Goal: Task Accomplishment & Management: Manage account settings

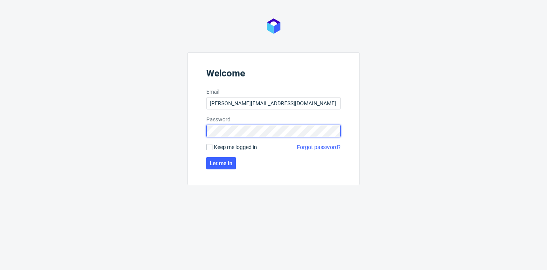
click at [220, 163] on button "Let me in" at bounding box center [221, 163] width 30 height 12
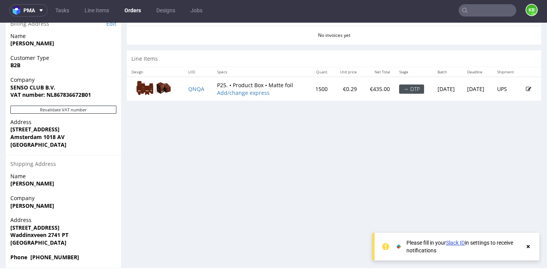
scroll to position [391, 0]
click at [155, 81] on img at bounding box center [153, 88] width 38 height 17
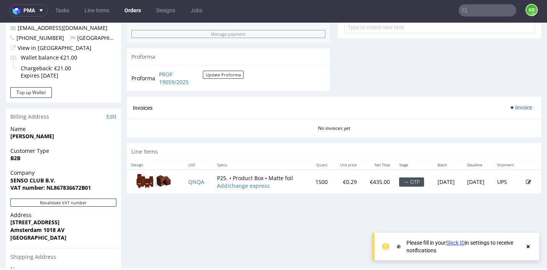
scroll to position [280, 0]
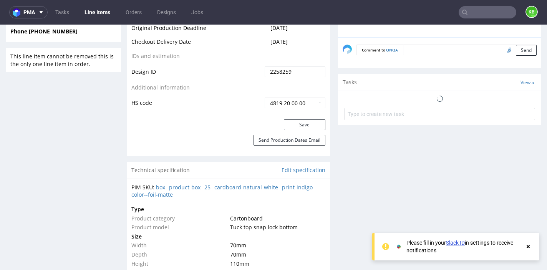
scroll to position [417, 0]
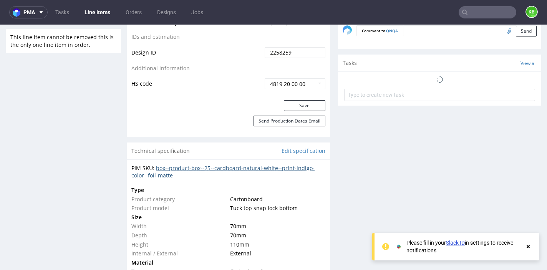
click at [220, 164] on link "box--product-box--25--cardboard-natural-white--print-indigo-color--foil-matte" at bounding box center [222, 171] width 183 height 15
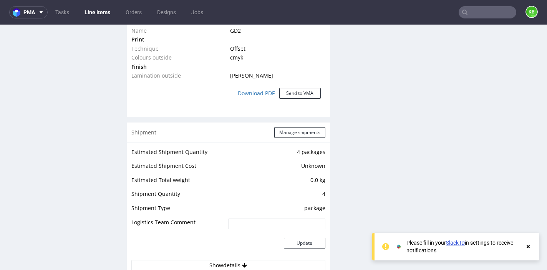
scroll to position [682, 0]
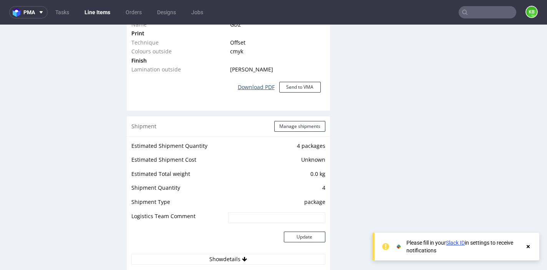
click at [242, 81] on link "Download PDF" at bounding box center [256, 87] width 46 height 17
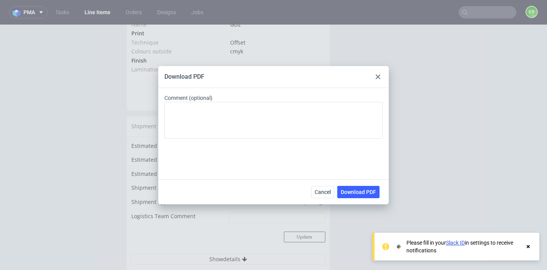
click at [375, 78] on div at bounding box center [377, 76] width 9 height 9
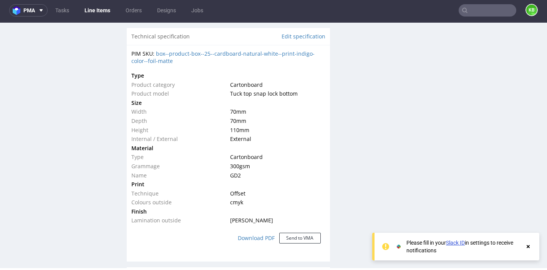
scroll to position [528, 0]
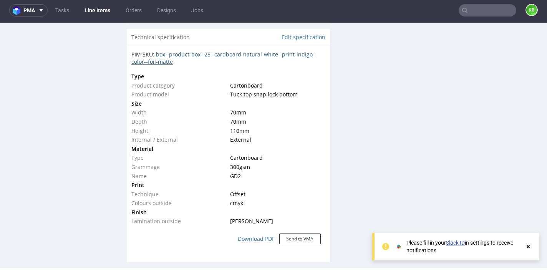
click at [266, 51] on link "box--product-box--25--cardboard-natural-white--print-indigo-color--foil-matte" at bounding box center [222, 58] width 183 height 15
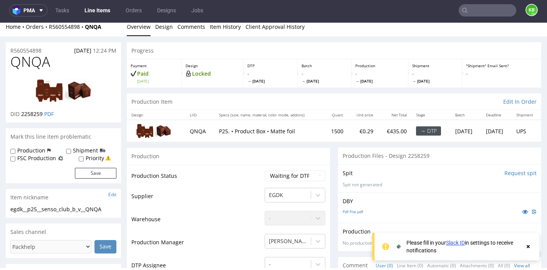
scroll to position [5, 0]
click at [50, 114] on link "PDF" at bounding box center [49, 114] width 10 height 7
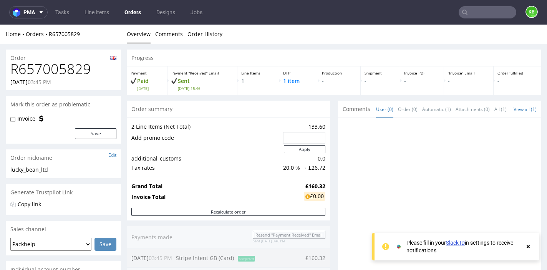
click at [528, 245] on use at bounding box center [527, 246] width 3 height 3
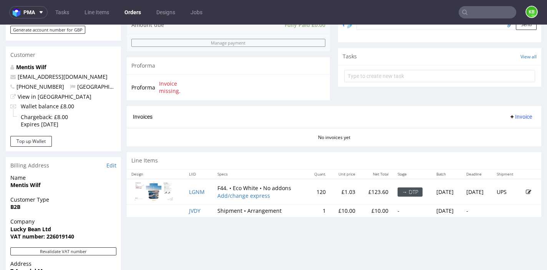
scroll to position [249, 0]
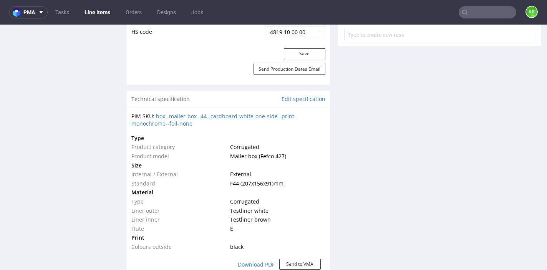
scroll to position [482, 0]
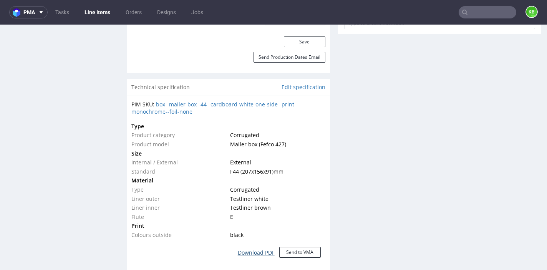
click at [253, 250] on link "Download PDF" at bounding box center [256, 252] width 46 height 17
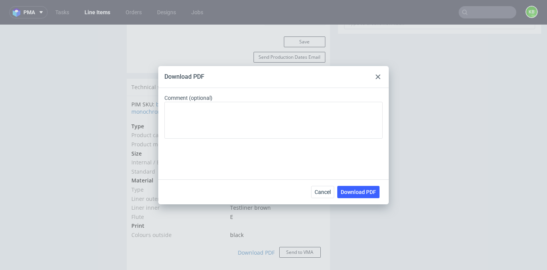
drag, startPoint x: 377, startPoint y: 78, endPoint x: 267, endPoint y: 81, distance: 109.9
click at [377, 78] on use at bounding box center [378, 76] width 5 height 5
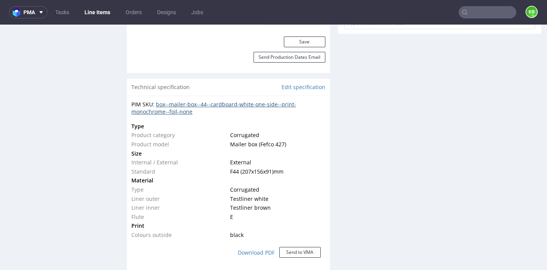
click at [230, 103] on link "box--mailer-box--44--cardboard-white-one-side--print-monochrome--foil-none" at bounding box center [213, 108] width 165 height 15
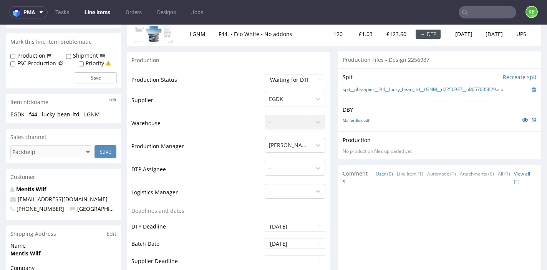
scroll to position [104, 0]
click at [359, 120] on link "Mailer-Box.pdf" at bounding box center [355, 120] width 26 height 5
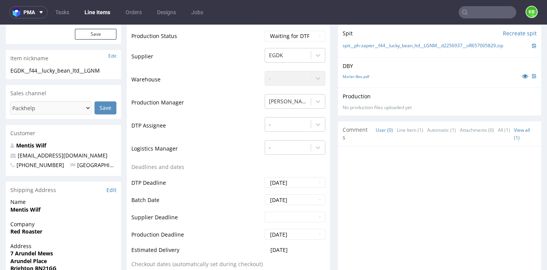
scroll to position [149, 0]
click at [55, 151] on link "wilf@redroaster.co.uk" at bounding box center [63, 154] width 90 height 7
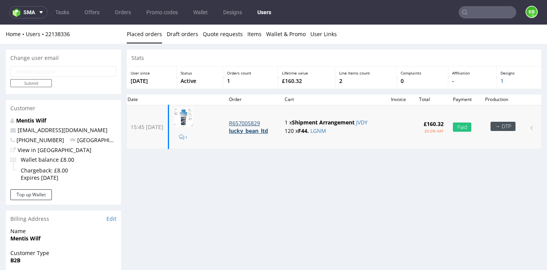
click at [260, 128] on strong "lucky_bean_ltd" at bounding box center [248, 130] width 39 height 7
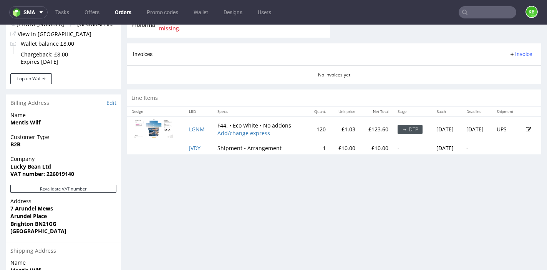
scroll to position [320, 0]
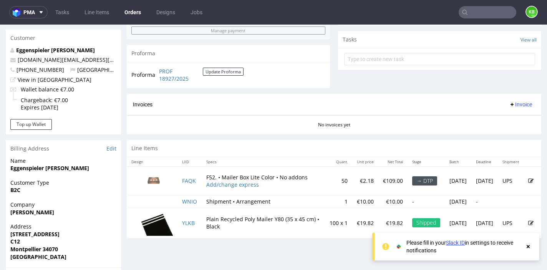
scroll to position [270, 0]
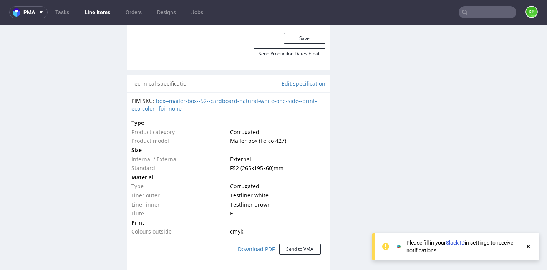
scroll to position [467, 0]
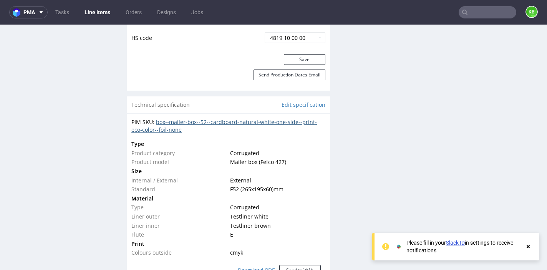
click at [272, 119] on link "box--mailer-box--52--cardboard-natural-white-one-side--print-eco-color--foil-no…" at bounding box center [223, 125] width 185 height 15
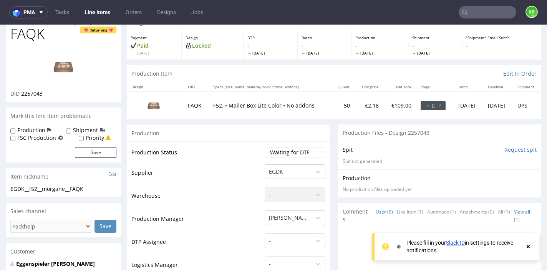
scroll to position [33, 0]
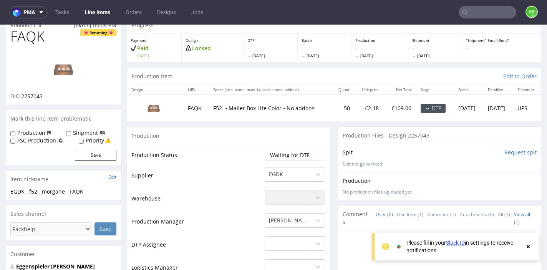
click at [58, 69] on img at bounding box center [63, 69] width 61 height 35
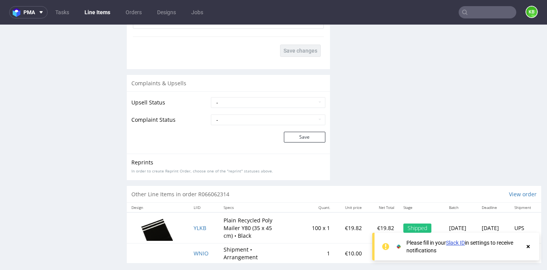
scroll to position [1131, 0]
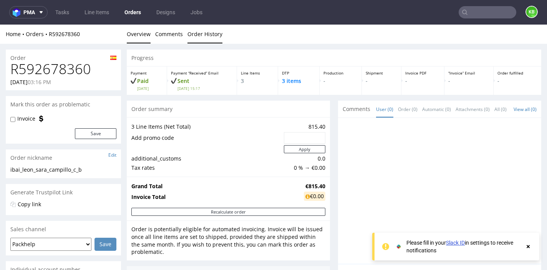
click at [199, 33] on link "Order History" at bounding box center [204, 34] width 35 height 19
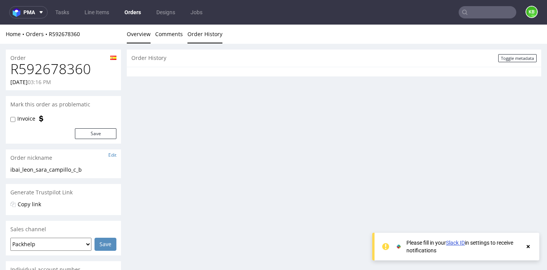
click at [149, 37] on link "Overview" at bounding box center [139, 34] width 24 height 19
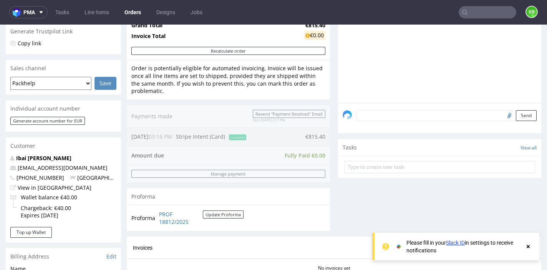
scroll to position [162, 0]
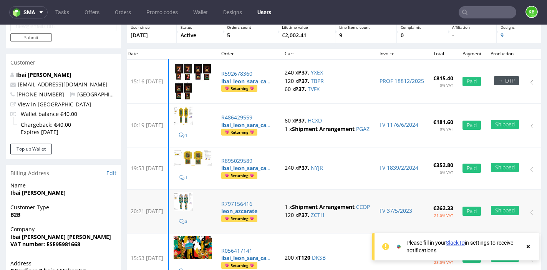
scroll to position [45, 0]
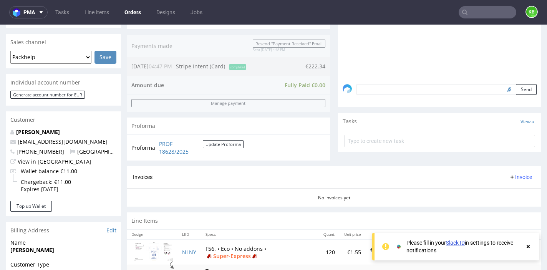
scroll to position [217, 0]
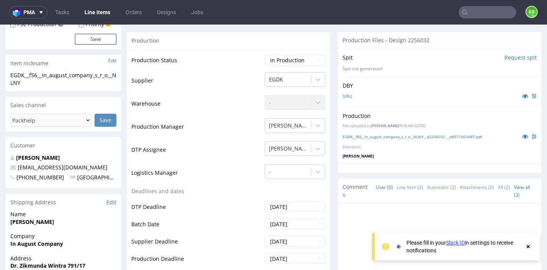
scroll to position [160, 0]
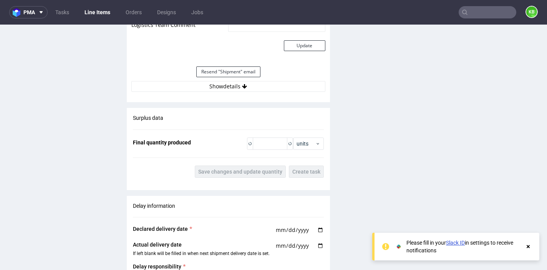
scroll to position [1067, 0]
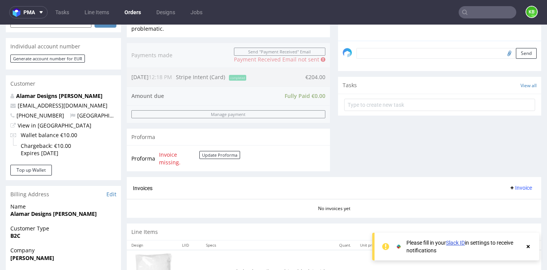
scroll to position [209, 0]
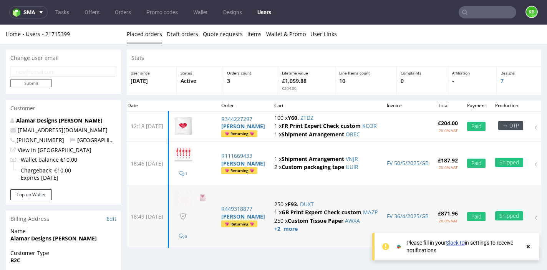
click at [212, 197] on img at bounding box center [202, 197] width 19 height 19
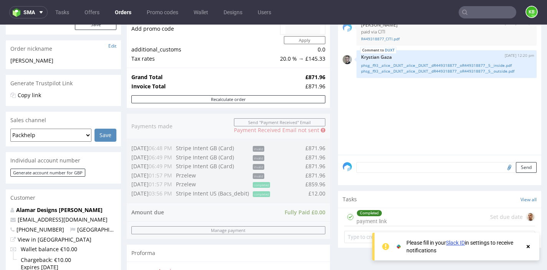
scroll to position [50, 0]
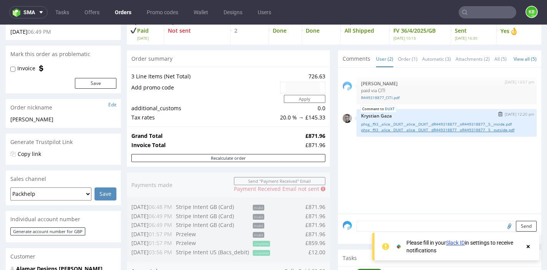
click at [414, 129] on link "phsg__f93__alice__DUXT__alice__DUXT__dR449318877__oR449318877__5__outside.pdf" at bounding box center [446, 130] width 171 height 6
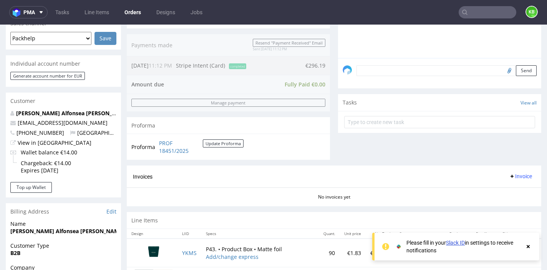
scroll to position [306, 0]
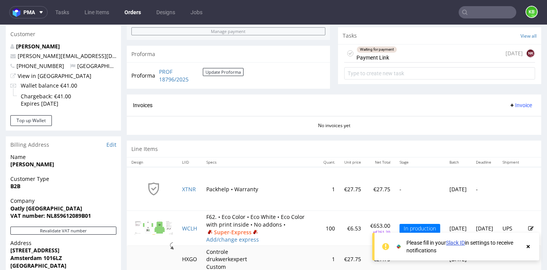
scroll to position [276, 0]
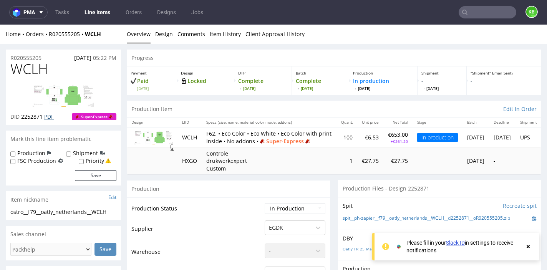
click at [50, 117] on link "PDF" at bounding box center [49, 116] width 10 height 7
click at [350, 1] on nav "pma Tasks Line Items Orders Designs Jobs KB" at bounding box center [273, 12] width 547 height 25
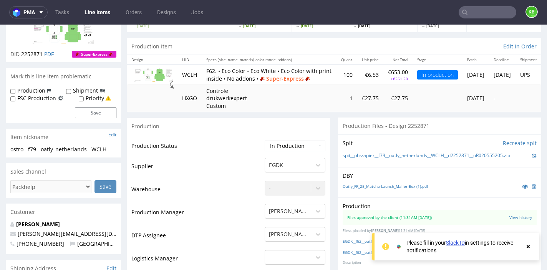
scroll to position [69, 0]
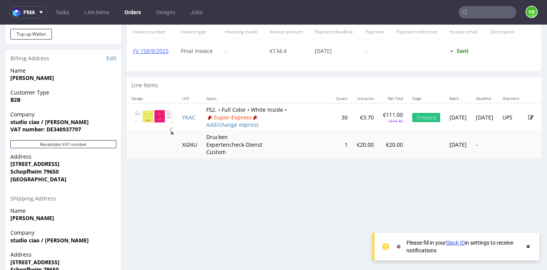
scroll to position [362, 0]
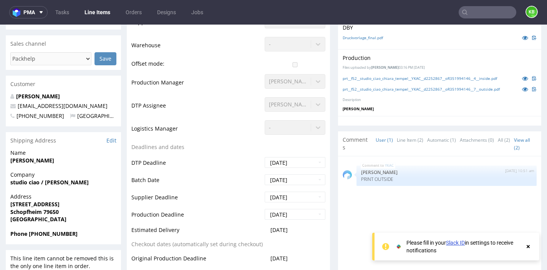
scroll to position [203, 0]
